Goal: Task Accomplishment & Management: Use online tool/utility

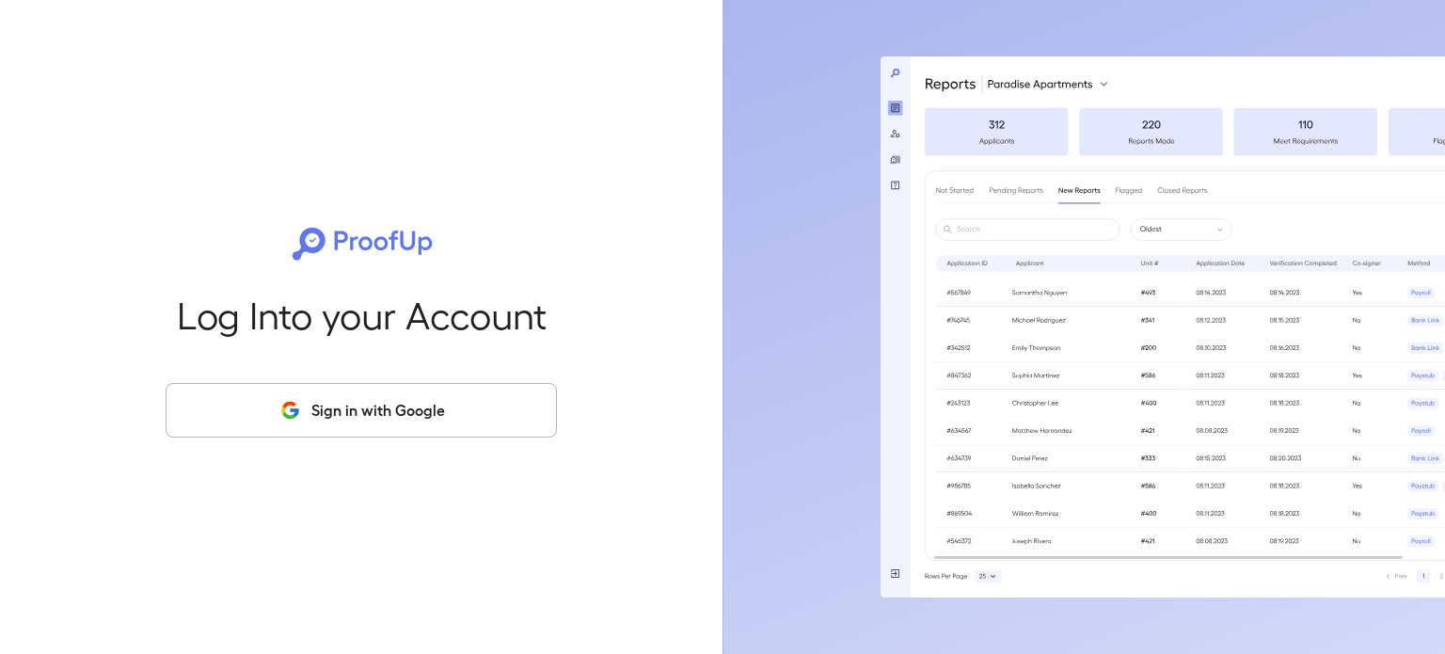
click at [422, 420] on button "Sign in with Google" at bounding box center [361, 410] width 391 height 55
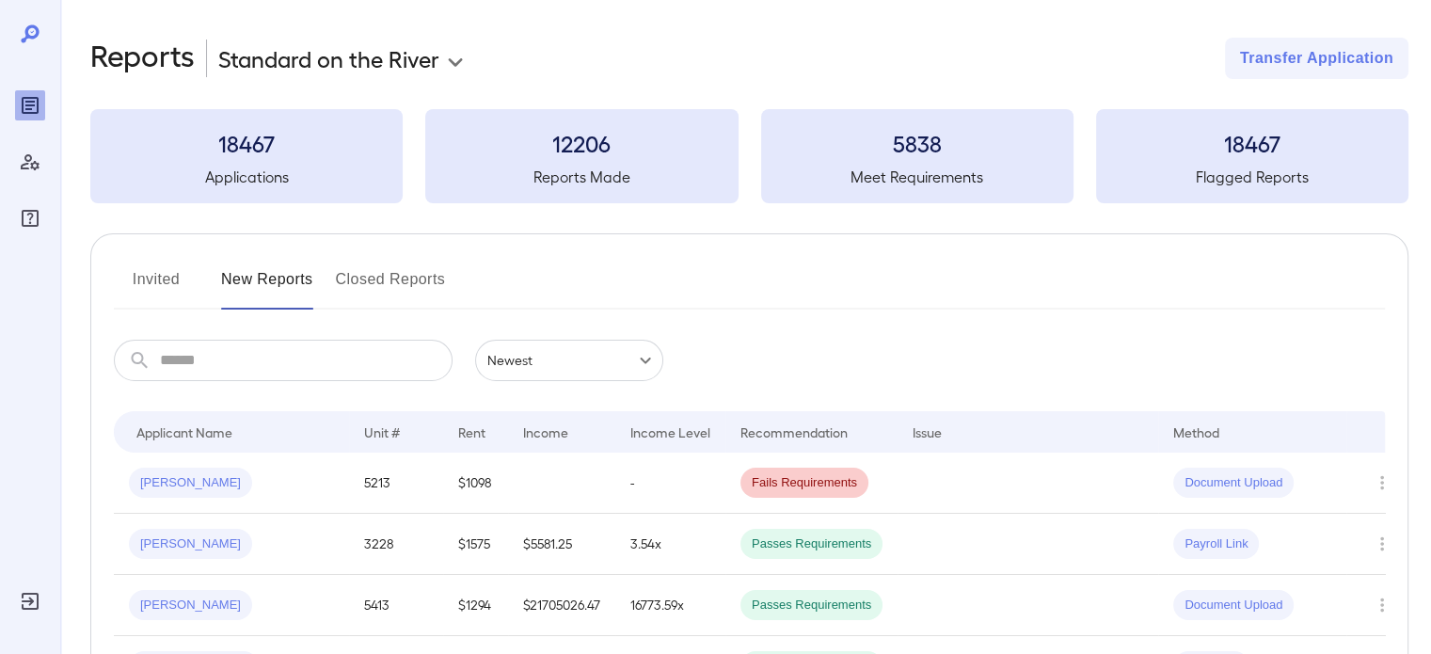
click at [272, 353] on input "text" at bounding box center [306, 360] width 293 height 41
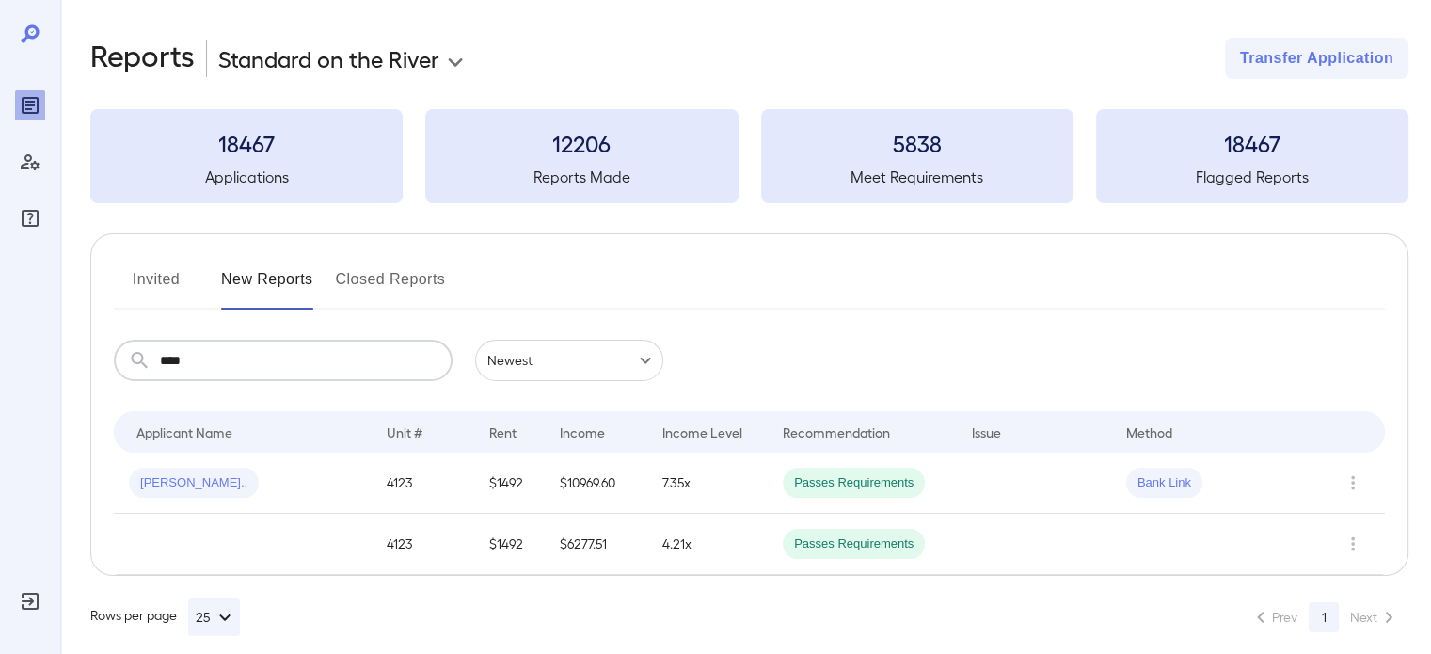
type input "****"
